Goal: Navigation & Orientation: Find specific page/section

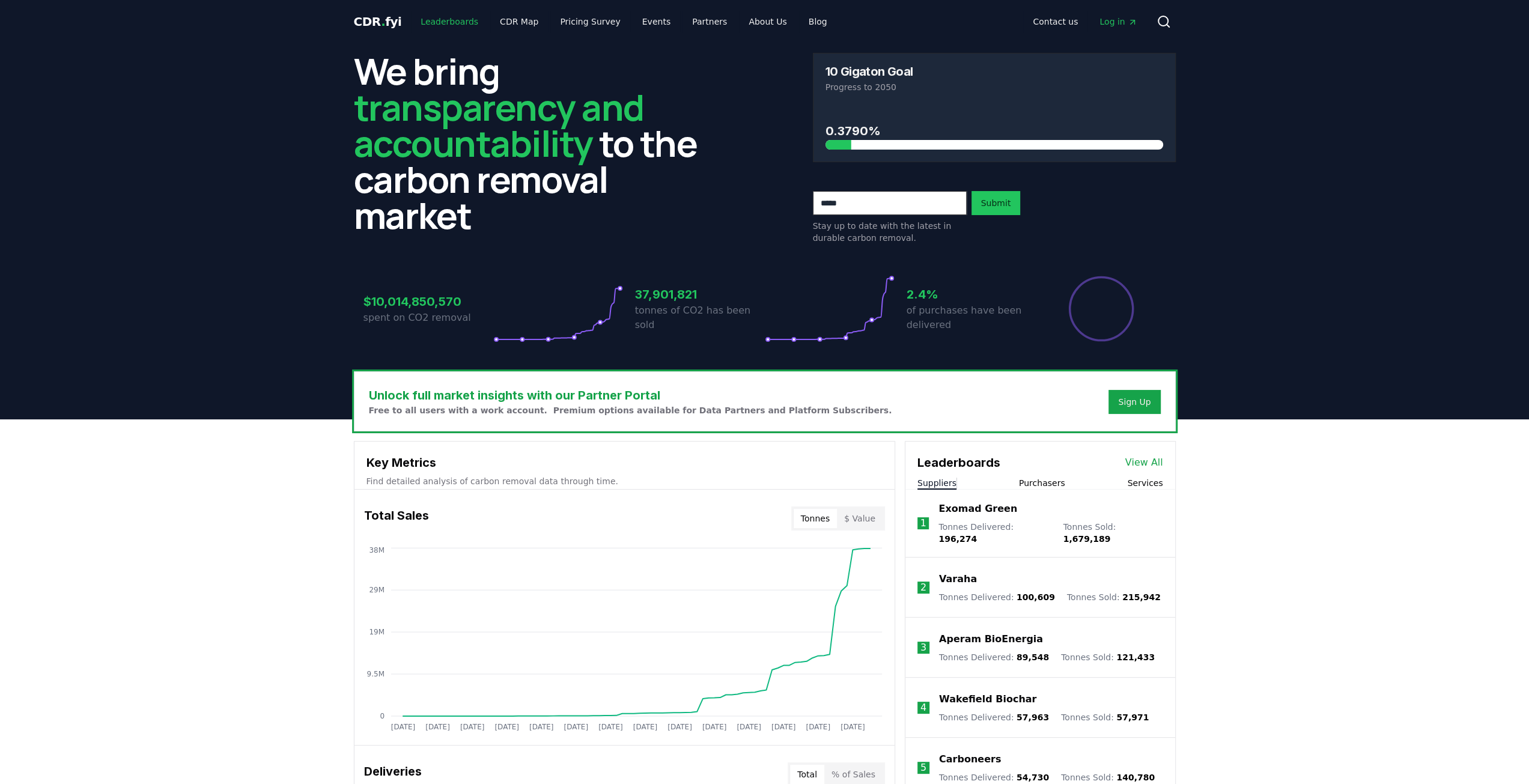
click at [465, 22] on link "Leaderboards" at bounding box center [449, 22] width 76 height 22
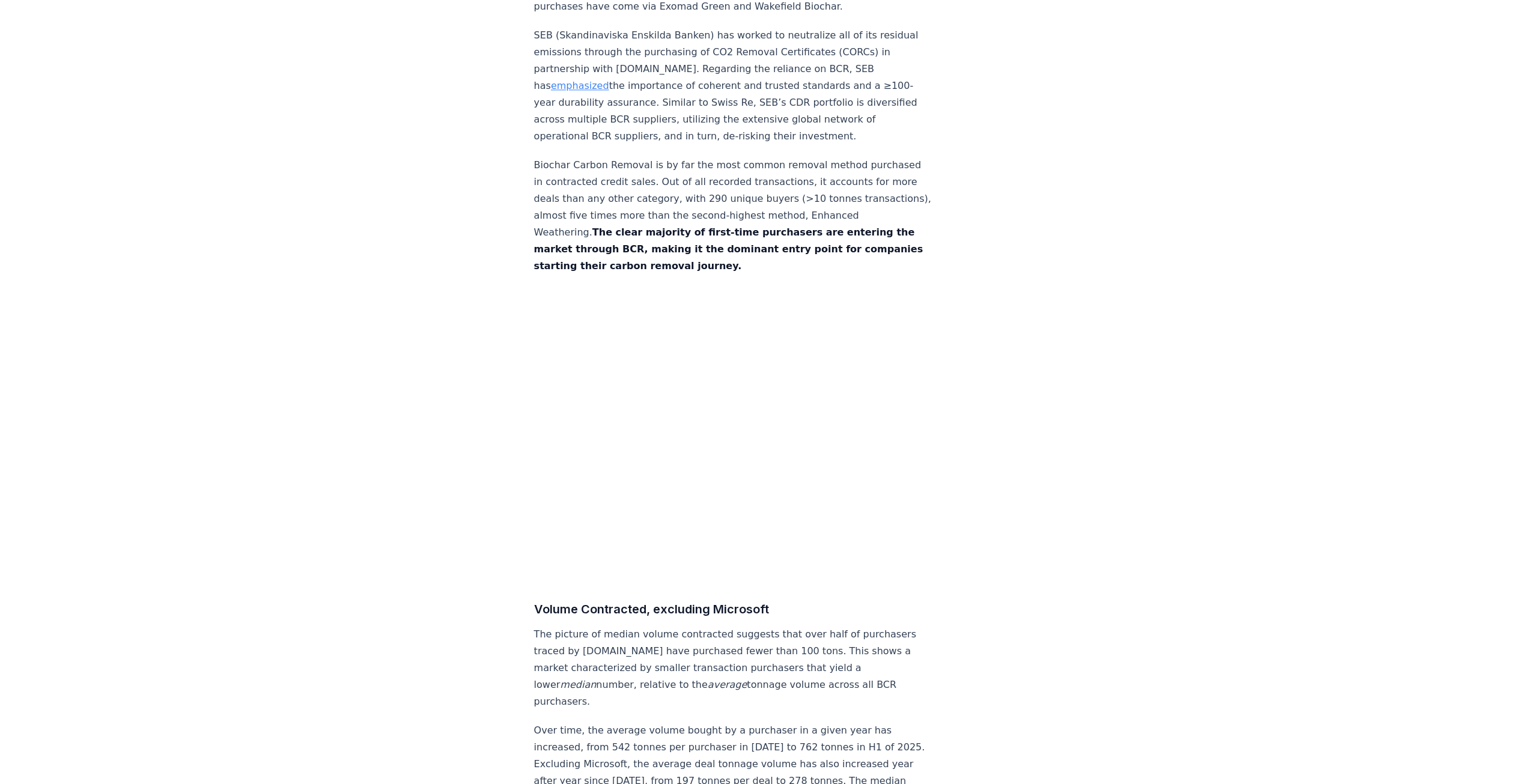
scroll to position [5947, 0]
